Goal: Navigation & Orientation: Find specific page/section

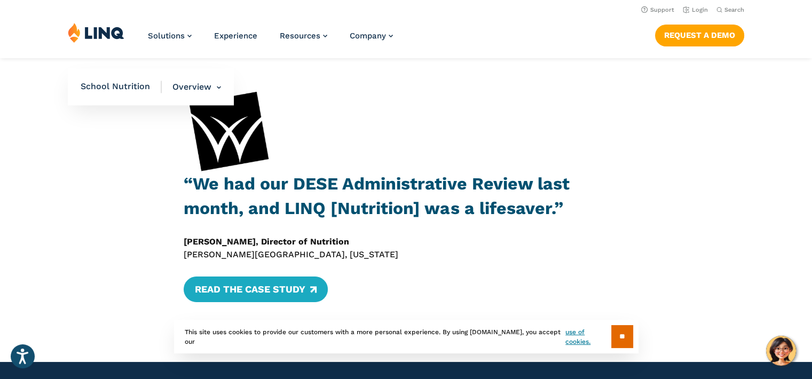
scroll to position [1564, 0]
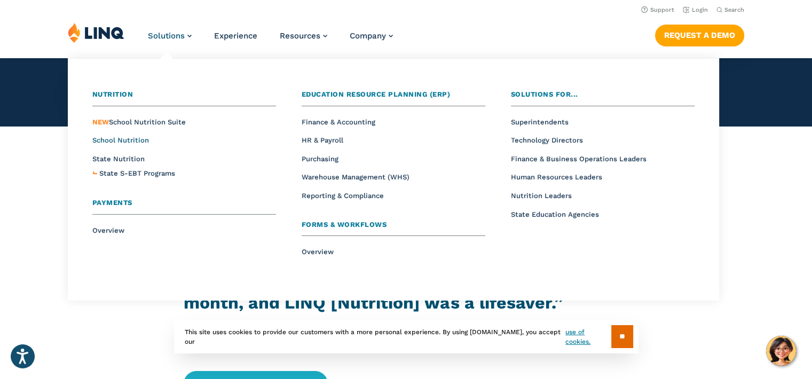
click at [129, 139] on span "School Nutrition" at bounding box center [120, 140] width 57 height 8
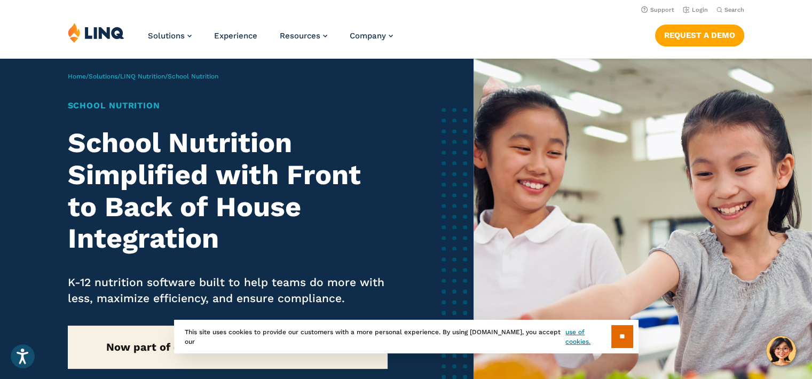
click at [79, 35] on img at bounding box center [96, 32] width 57 height 20
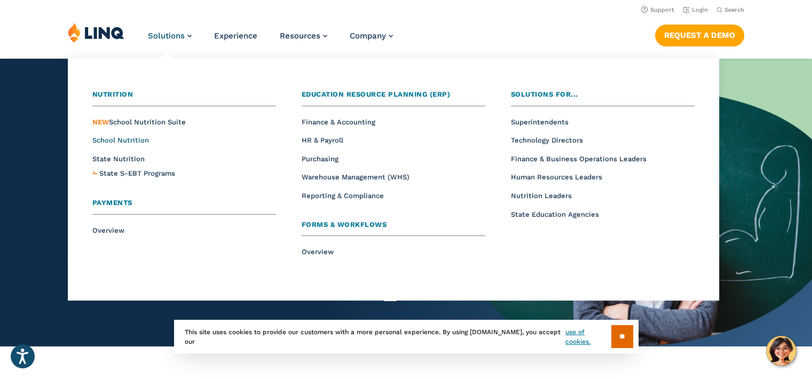
click at [125, 140] on span "School Nutrition" at bounding box center [120, 140] width 57 height 8
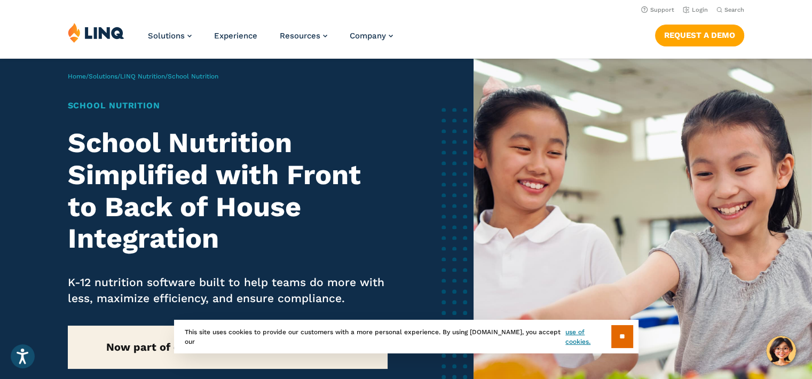
click at [72, 33] on img at bounding box center [96, 32] width 57 height 20
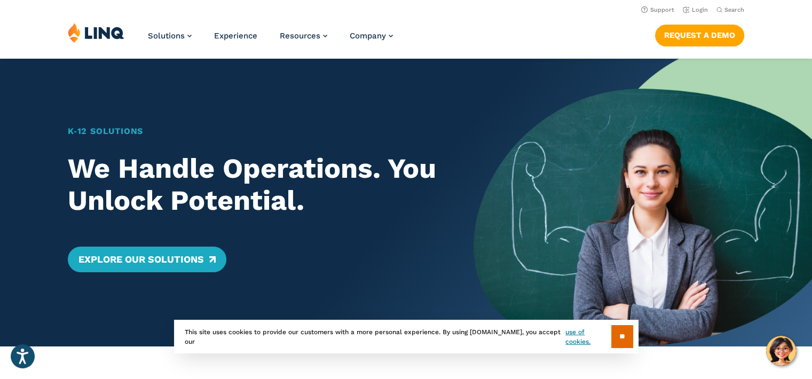
click at [103, 32] on img at bounding box center [96, 32] width 57 height 20
click at [699, 7] on link "Login" at bounding box center [695, 9] width 25 height 7
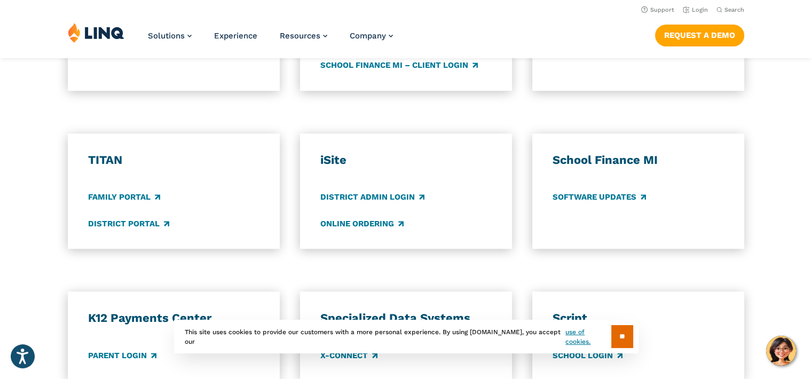
scroll to position [641, 0]
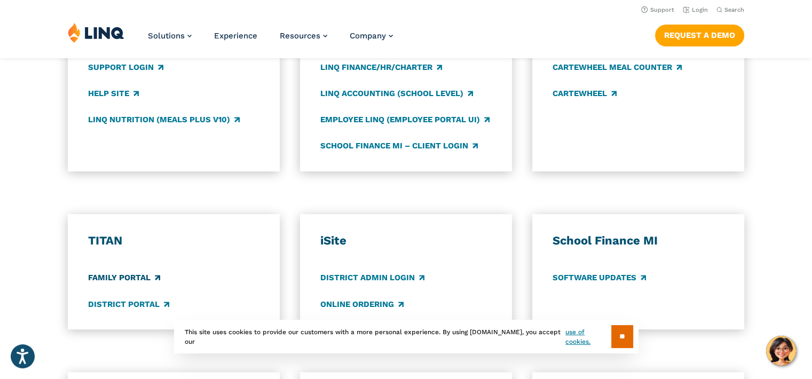
click at [130, 277] on link "Family Portal" at bounding box center [124, 278] width 72 height 12
